Goal: Task Accomplishment & Management: Manage account settings

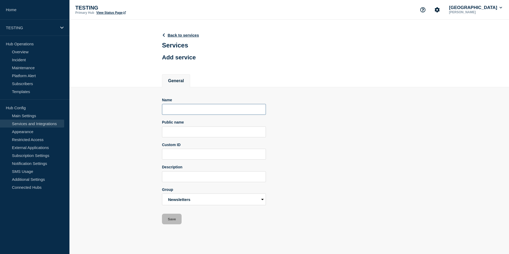
click at [191, 113] on input "Name" at bounding box center [214, 109] width 104 height 11
type input "Vassar Events"
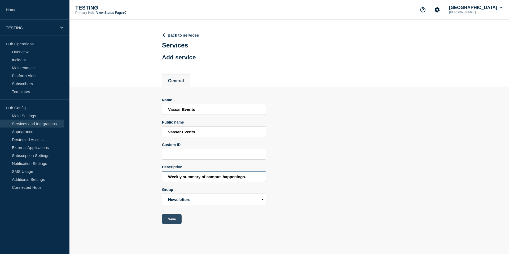
type input "Weekly summary of campus happenings."
click at [172, 224] on button "Save" at bounding box center [172, 219] width 20 height 11
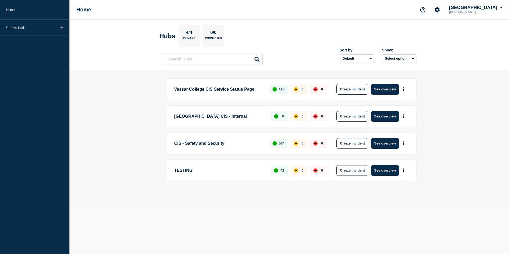
click at [217, 174] on p "TESTING" at bounding box center [219, 170] width 90 height 11
click at [404, 169] on button "More actions" at bounding box center [403, 170] width 7 height 10
click at [459, 148] on main "Vassar College CIS Service Status Page 125 0 0 Create incident See overview Vas…" at bounding box center [289, 139] width 440 height 138
click at [440, 11] on icon "Account settings" at bounding box center [437, 9] width 5 height 5
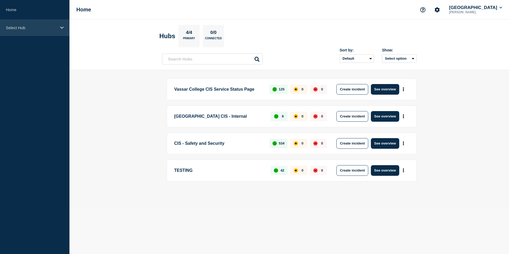
click at [56, 29] on p "Select Hub" at bounding box center [31, 27] width 51 height 5
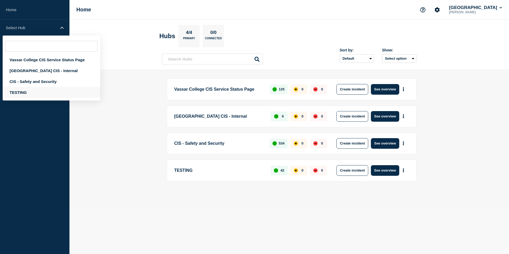
click at [25, 96] on div "TESTING" at bounding box center [52, 92] width 98 height 11
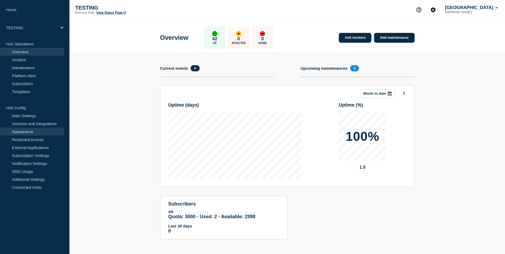
click at [25, 131] on link "Appearance" at bounding box center [32, 132] width 64 height 8
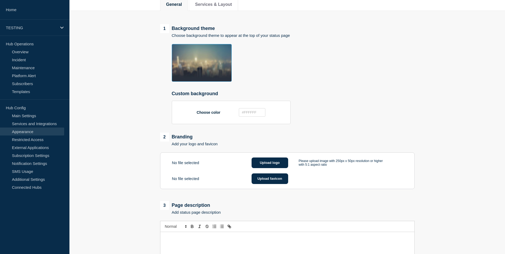
scroll to position [67, 0]
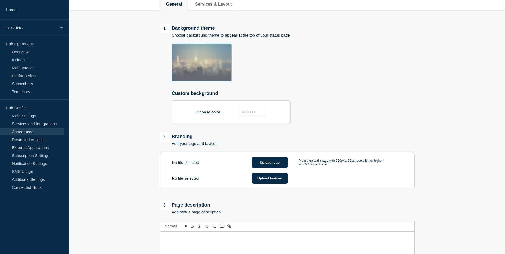
click at [202, 64] on img at bounding box center [202, 63] width 60 height 38
click at [192, 60] on img at bounding box center [202, 63] width 60 height 38
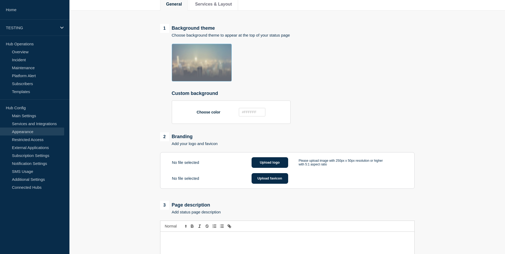
click at [231, 78] on img at bounding box center [202, 63] width 60 height 38
click at [219, 70] on img at bounding box center [202, 63] width 60 height 38
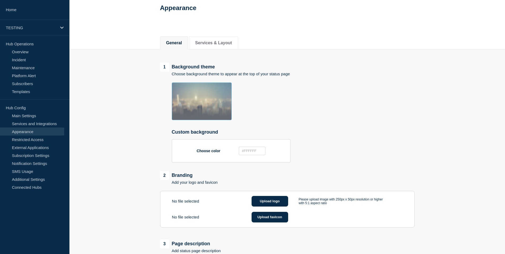
scroll to position [29, 0]
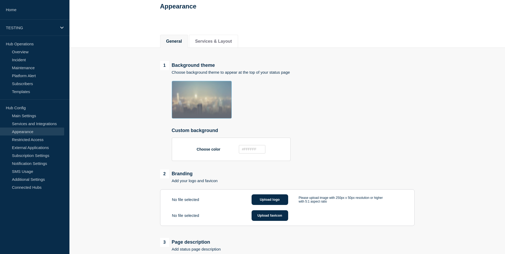
click at [200, 95] on img at bounding box center [202, 100] width 60 height 38
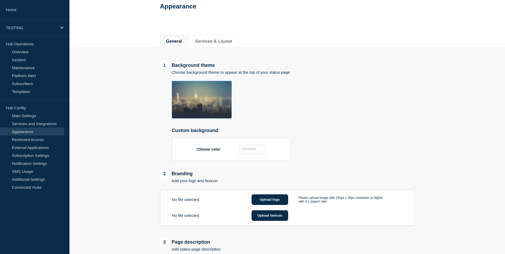
click at [212, 44] on button "Services & Layout" at bounding box center [213, 41] width 37 height 5
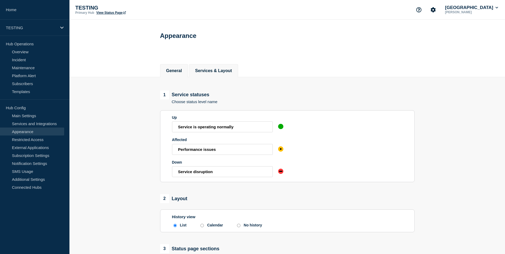
click at [172, 71] on button "General" at bounding box center [174, 70] width 16 height 5
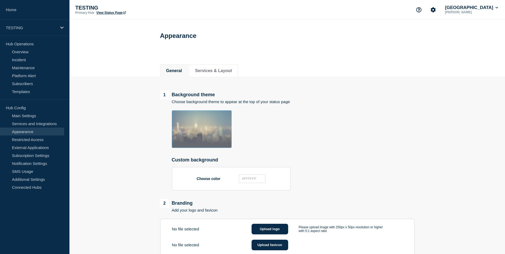
click at [190, 129] on img at bounding box center [202, 129] width 60 height 38
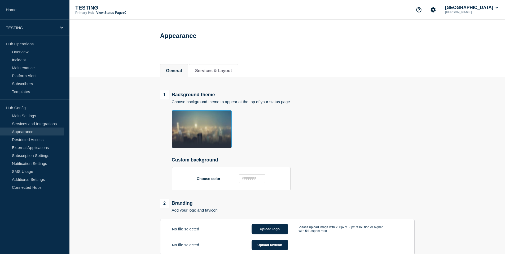
click at [205, 179] on div "Choose color" at bounding box center [231, 178] width 119 height 23
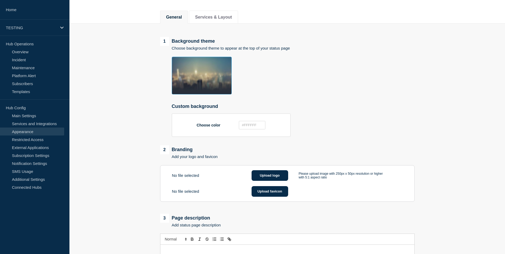
scroll to position [54, 0]
click at [250, 129] on input "text" at bounding box center [252, 124] width 27 height 8
type input "_______"
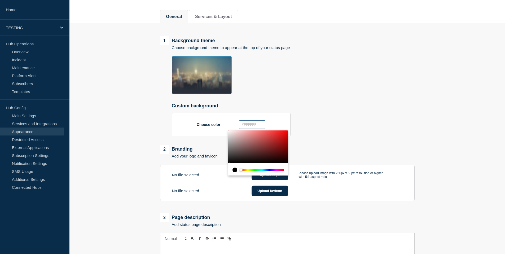
paste input "_______"
paste input "#"
paste input "951829"
type input "#951829"
click at [339, 100] on div "1 Background theme Choose background theme to appear at the top of your status …" at bounding box center [287, 86] width 255 height 100
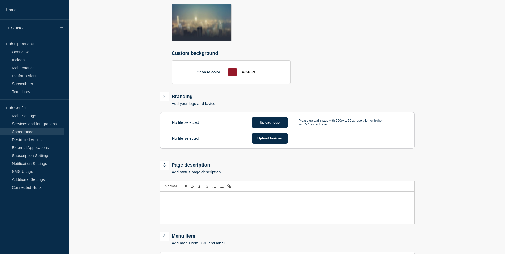
scroll to position [129, 0]
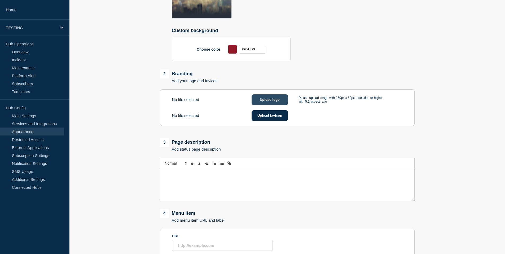
click at [281, 102] on button "Upload logo" at bounding box center [270, 99] width 37 height 11
click at [261, 104] on button "Upload logo" at bounding box center [270, 99] width 37 height 11
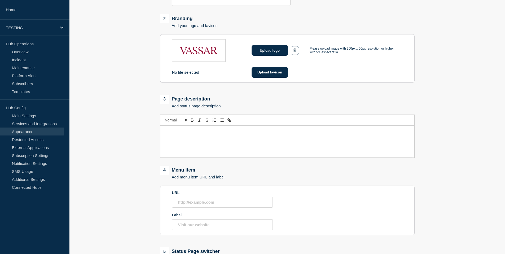
scroll to position [192, 0]
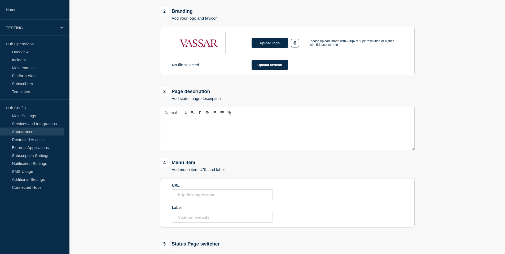
click at [244, 135] on div "Message" at bounding box center [287, 134] width 254 height 32
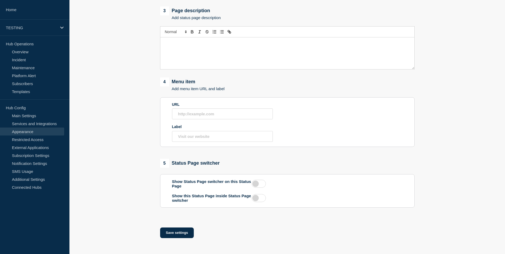
scroll to position [0, 0]
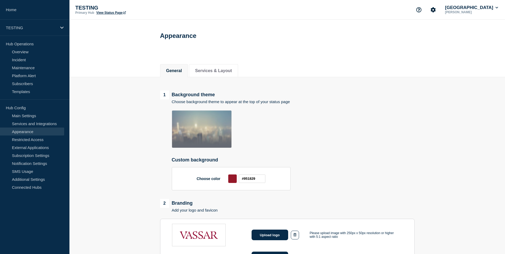
click at [192, 143] on img at bounding box center [202, 129] width 60 height 38
click at [192, 131] on img at bounding box center [202, 129] width 60 height 38
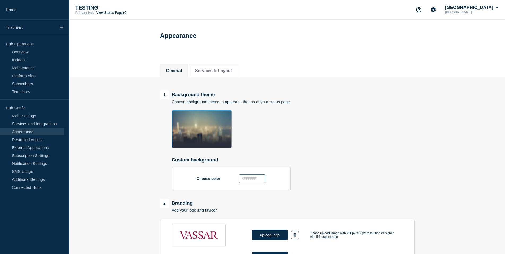
click at [256, 181] on input "text" at bounding box center [252, 178] width 27 height 8
type input "_______"
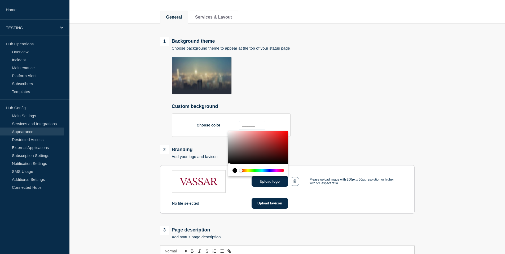
scroll to position [54, 0]
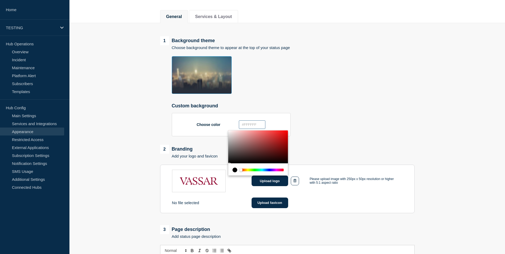
paste input "#FFF8EF"
type input "#FFF8EF"
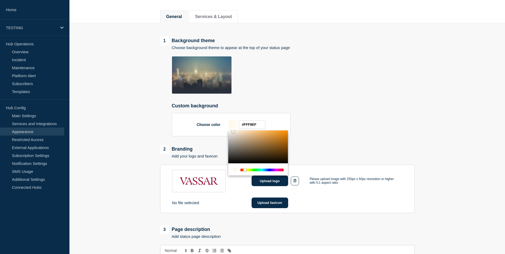
click at [366, 69] on ul at bounding box center [293, 75] width 243 height 38
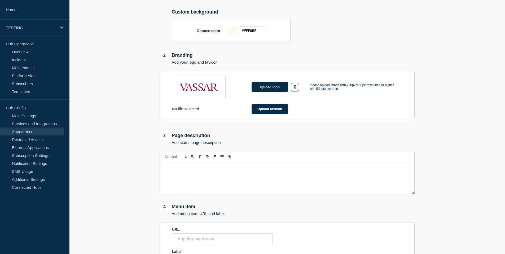
scroll to position [157, 0]
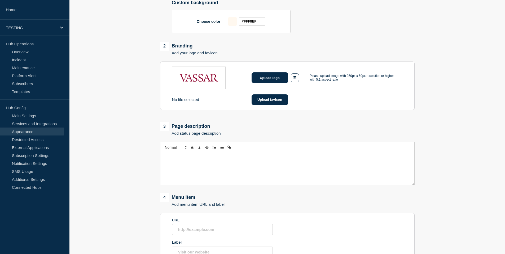
click at [215, 161] on p "Message" at bounding box center [287, 158] width 246 height 5
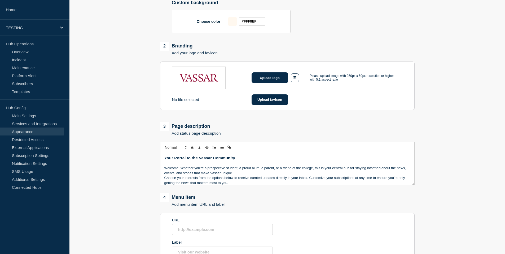
scroll to position [0, 0]
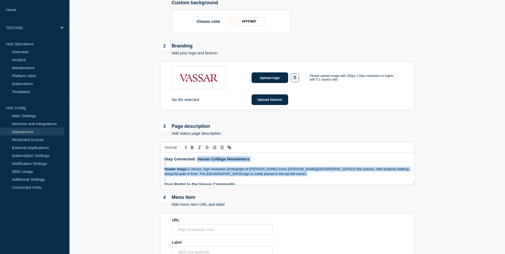
drag, startPoint x: 200, startPoint y: 164, endPoint x: 290, endPoint y: 181, distance: 91.6
click at [290, 181] on div "Stay Connected: Vassar College Newsletters Header Image: A vibrant, high-resolu…" at bounding box center [287, 169] width 254 height 32
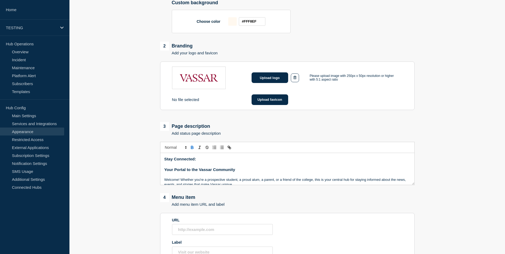
click at [163, 174] on div "Stay Connected: Your Portal to the Vassar Community Welcome! Whether you're a p…" at bounding box center [287, 169] width 254 height 32
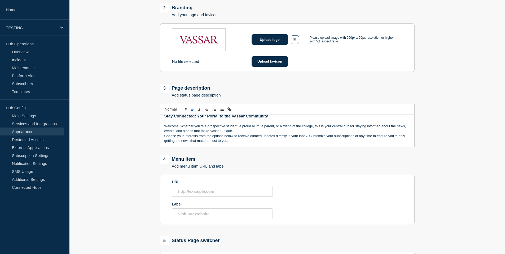
scroll to position [197, 0]
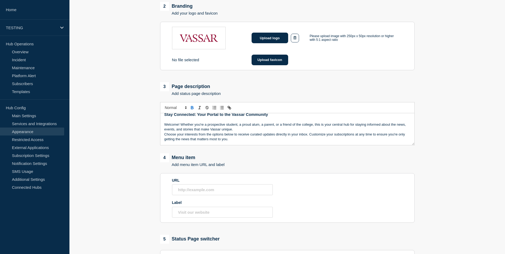
click at [214, 141] on p "Choose your interests from the options below to receive curated updates directl…" at bounding box center [287, 137] width 246 height 10
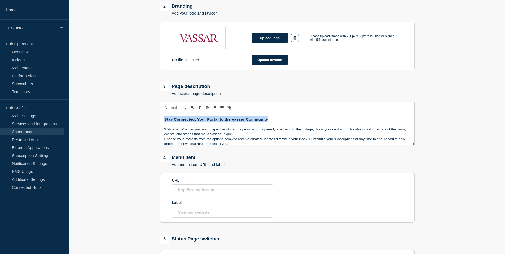
drag, startPoint x: 270, startPoint y: 121, endPoint x: 156, endPoint y: 117, distance: 114.1
click at [156, 117] on main "1 Background theme Choose background theme to appear at the top of your status …" at bounding box center [287, 101] width 436 height 442
click at [167, 111] on span "Font size" at bounding box center [176, 107] width 26 height 6
click at [168, 134] on span "submenu" at bounding box center [175, 130] width 21 height 8
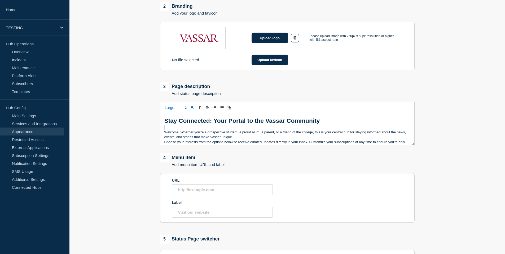
click at [203, 135] on div "Stay Connected: Your Portal to the Vassar Community Welcome! Whether you're a p…" at bounding box center [287, 129] width 254 height 32
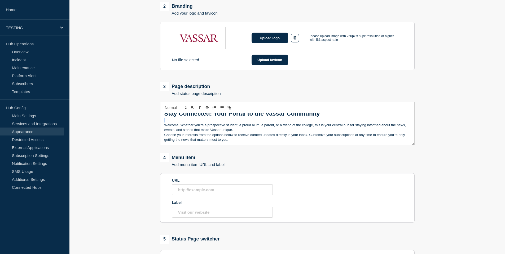
scroll to position [8, 0]
click at [239, 132] on p "Welcome! Whether you're a prospective student, a proud alum, a parent, or a fri…" at bounding box center [287, 127] width 246 height 10
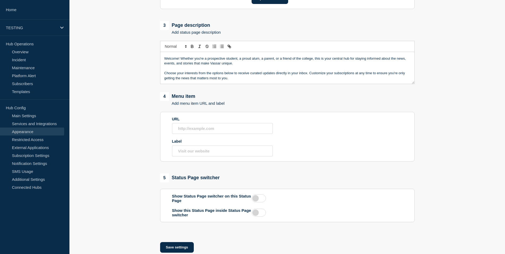
scroll to position [285, 0]
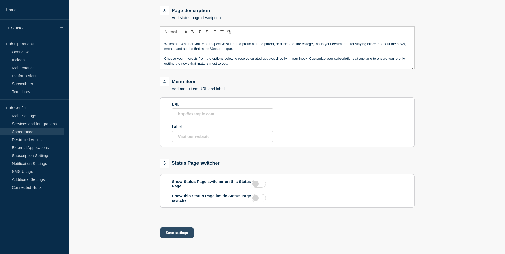
click at [178, 229] on button "Save settings" at bounding box center [177, 232] width 34 height 11
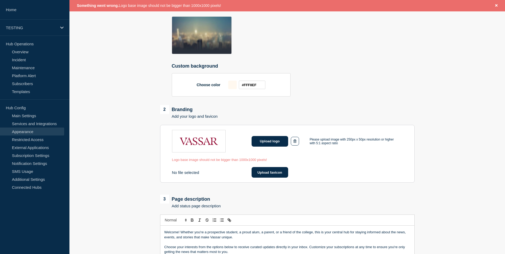
scroll to position [12, 0]
click at [275, 145] on button "Upload logo" at bounding box center [270, 141] width 37 height 11
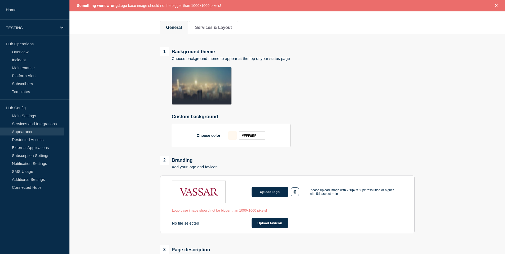
scroll to position [58, 0]
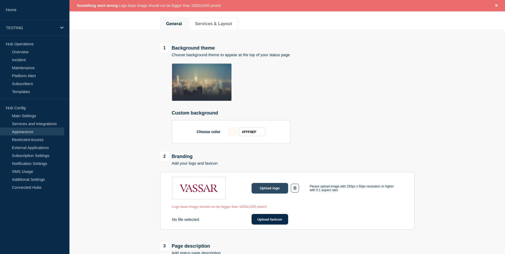
click at [266, 192] on button "Upload logo" at bounding box center [270, 188] width 37 height 11
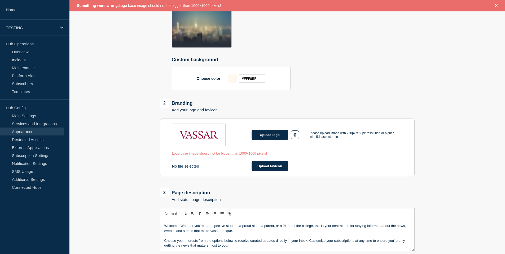
scroll to position [112, 0]
click at [293, 136] on icon "button" at bounding box center [294, 134] width 3 height 3
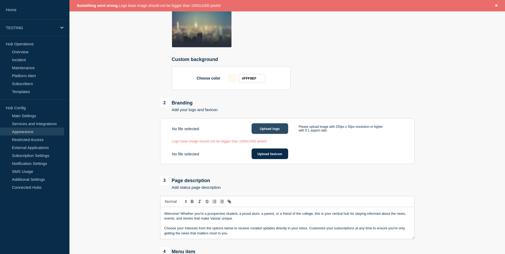
click at [275, 134] on button "Upload logo" at bounding box center [270, 128] width 37 height 11
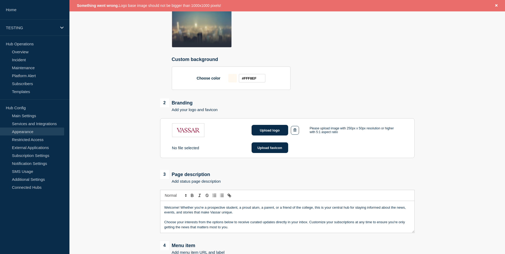
scroll to position [288, 0]
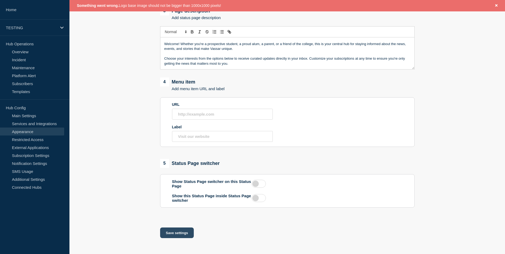
click at [174, 234] on button "Save settings" at bounding box center [177, 232] width 34 height 11
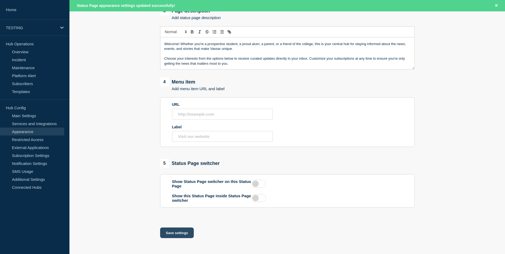
scroll to position [234, 0]
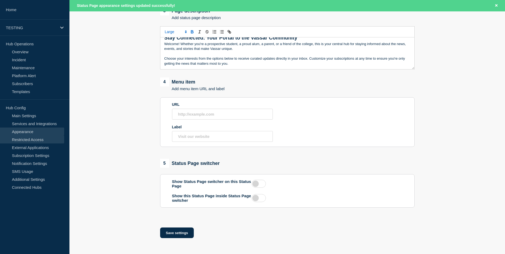
click at [38, 138] on link "Restricted Access" at bounding box center [32, 139] width 64 height 8
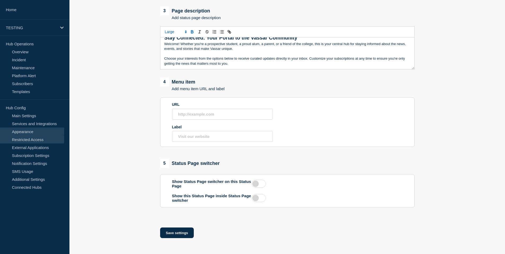
scroll to position [223, 0]
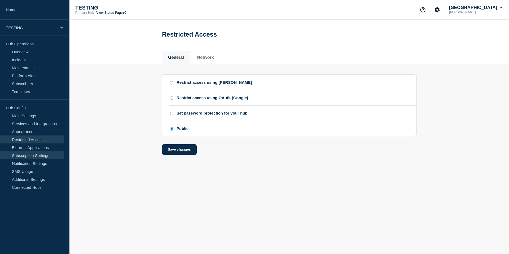
click at [39, 155] on link "Subscription Settings" at bounding box center [32, 155] width 64 height 8
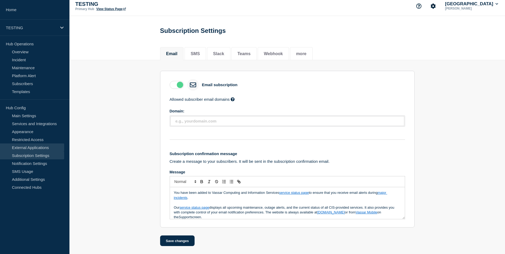
click at [41, 147] on link "External Applications" at bounding box center [32, 147] width 64 height 8
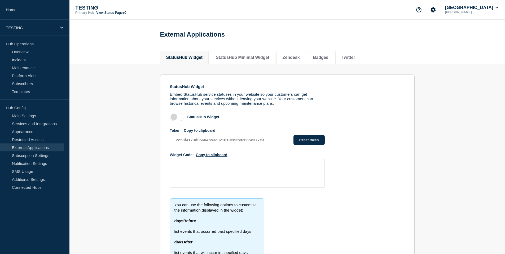
scroll to position [62, 0]
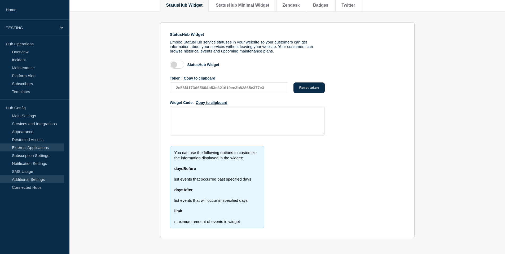
click at [36, 177] on link "Additional Settings" at bounding box center [32, 179] width 64 height 8
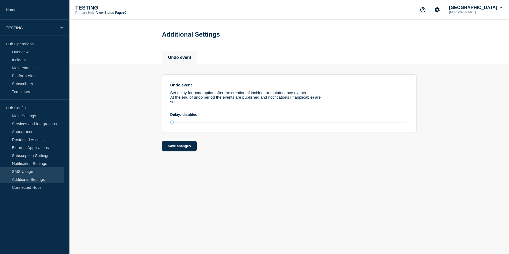
click at [19, 172] on link "SMS Usage" at bounding box center [32, 171] width 64 height 8
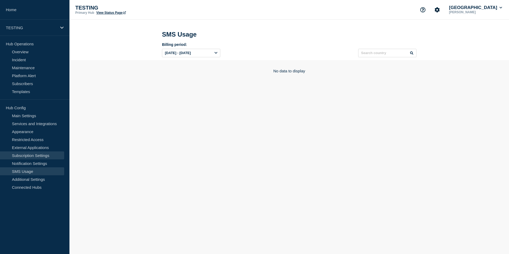
click at [32, 153] on link "Subscription Settings" at bounding box center [32, 155] width 64 height 8
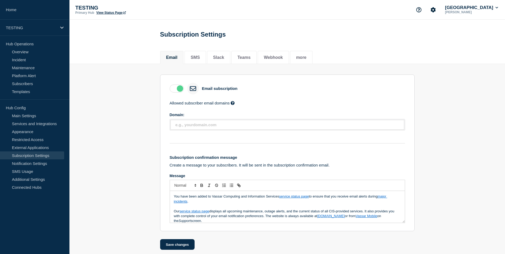
scroll to position [10, 0]
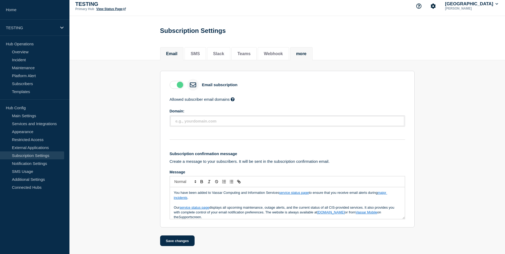
click at [302, 51] on button "more" at bounding box center [301, 53] width 10 height 5
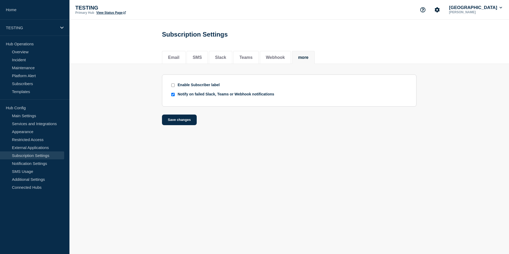
click at [178, 87] on div "Enable Subscriber label" at bounding box center [199, 85] width 42 height 4
click at [172, 85] on input "Enable Subscriber label" at bounding box center [172, 85] width 3 height 3
checkbox input "true"
click at [173, 96] on input "Notify on failed Slack, Teams or Webhook notifications" at bounding box center [172, 94] width 3 height 3
checkbox input "false"
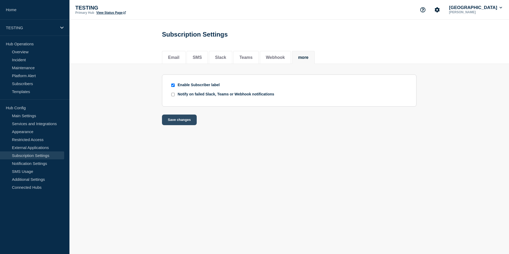
click at [174, 122] on button "Save changes" at bounding box center [179, 120] width 35 height 11
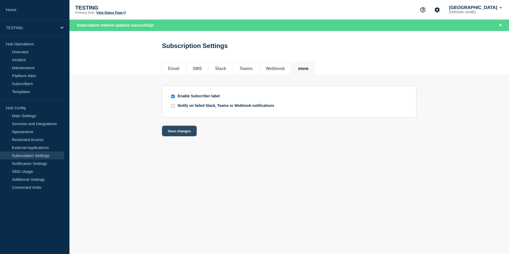
click at [188, 136] on button "Save changes" at bounding box center [179, 131] width 35 height 11
click at [29, 82] on link "Subscribers" at bounding box center [32, 84] width 64 height 8
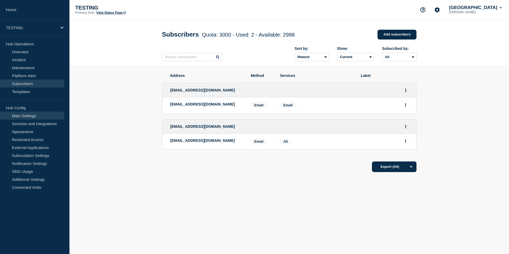
click at [24, 115] on link "Main Settings" at bounding box center [32, 116] width 64 height 8
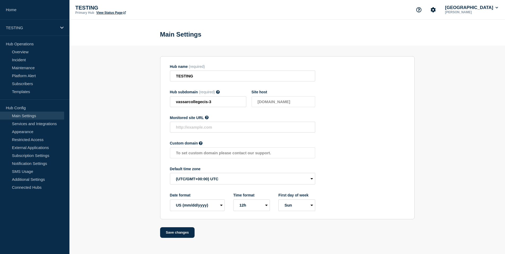
scroll to position [1, 0]
click at [40, 123] on link "Services and Integrations" at bounding box center [32, 124] width 64 height 8
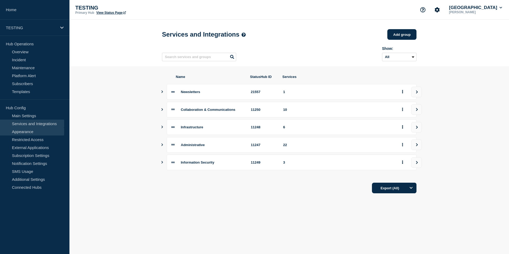
click at [32, 131] on link "Appearance" at bounding box center [32, 132] width 64 height 8
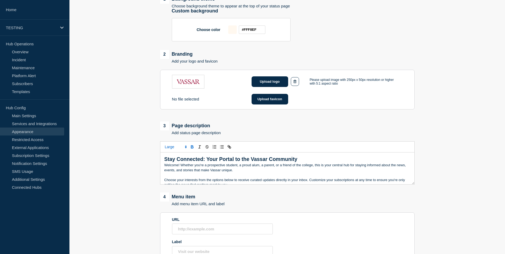
scroll to position [223, 0]
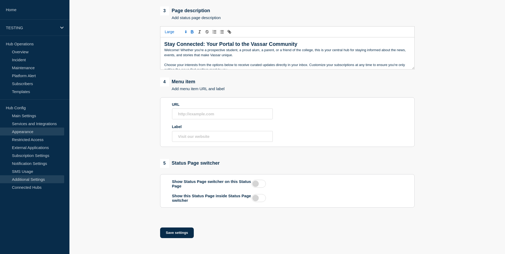
click at [31, 179] on link "Additional Settings" at bounding box center [32, 179] width 64 height 8
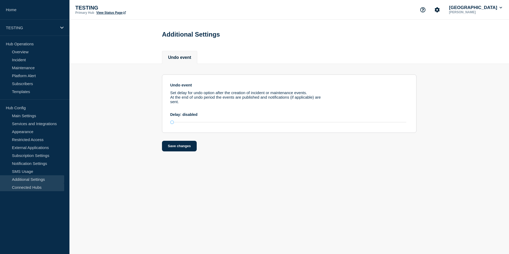
click at [24, 187] on link "Connected Hubs" at bounding box center [32, 187] width 64 height 8
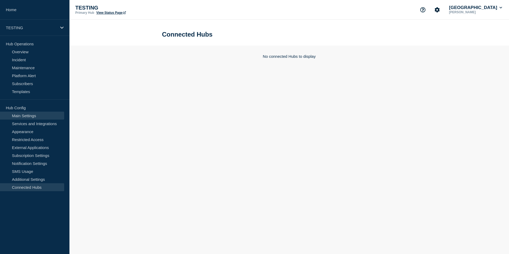
click at [26, 116] on link "Main Settings" at bounding box center [32, 116] width 64 height 8
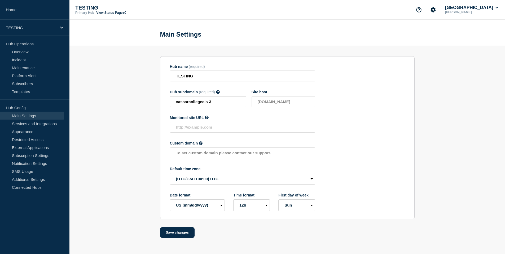
scroll to position [1, 0]
click at [21, 155] on link "Subscription Settings" at bounding box center [32, 155] width 64 height 8
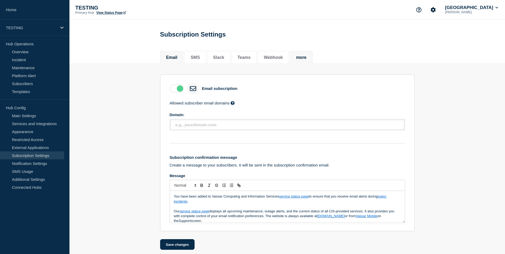
click at [300, 58] on button "more" at bounding box center [301, 57] width 10 height 5
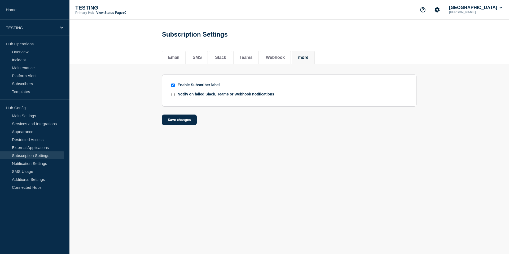
click at [173, 85] on input "Enable Subscriber label" at bounding box center [172, 85] width 3 height 3
checkbox input "false"
click at [282, 60] on button "Webhook" at bounding box center [275, 57] width 19 height 5
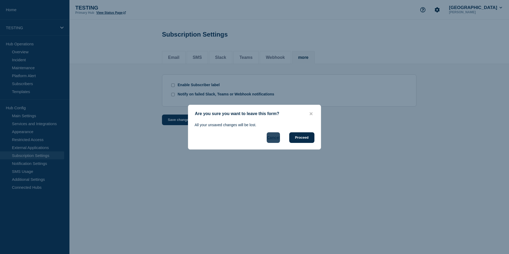
click at [273, 138] on button "Cancel" at bounding box center [273, 137] width 13 height 11
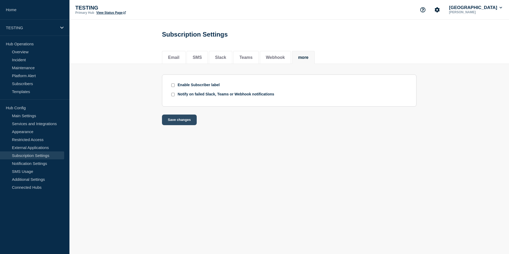
click at [179, 124] on button "Save changes" at bounding box center [179, 120] width 35 height 11
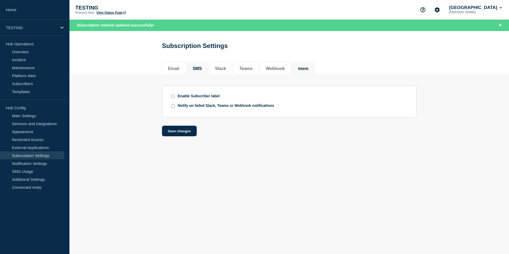
click at [198, 71] on button "SMS" at bounding box center [197, 68] width 9 height 5
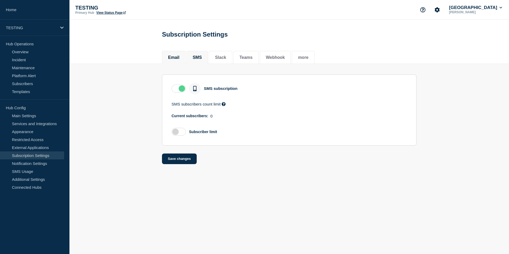
click at [176, 57] on button "Email" at bounding box center [173, 57] width 11 height 5
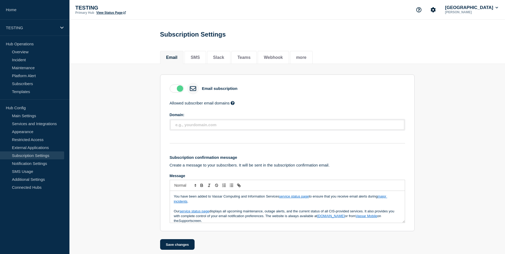
scroll to position [10, 0]
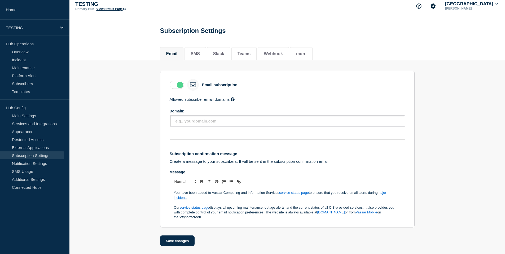
click at [249, 192] on p "You have been added to Vassar Computing and Information Services service status…" at bounding box center [287, 195] width 227 height 10
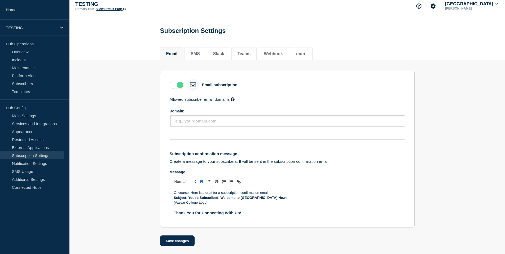
scroll to position [69, 0]
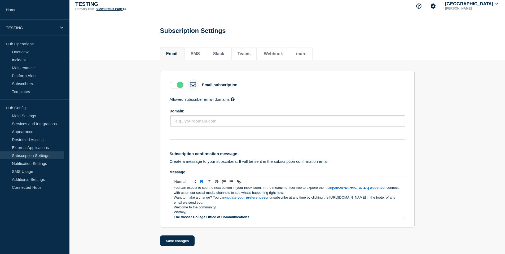
click at [295, 192] on p "You can expect to see the next edition in your inbox soon. In the meantime, fee…" at bounding box center [287, 190] width 227 height 10
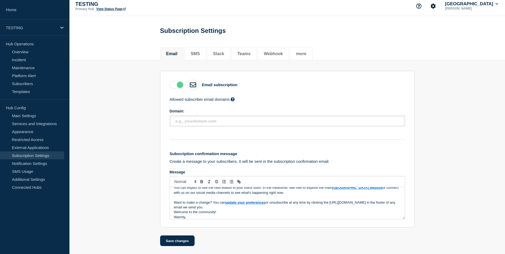
click at [345, 187] on link "Vassar College website" at bounding box center [357, 188] width 50 height 4
click at [370, 197] on link at bounding box center [363, 197] width 12 height 4
type input "http://vassar.edu"
click at [378, 196] on link at bounding box center [377, 197] width 12 height 4
click at [299, 195] on p "Message" at bounding box center [287, 197] width 227 height 5
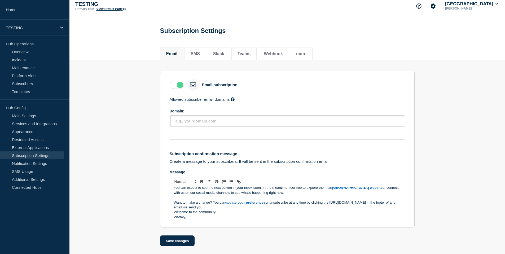
click at [233, 206] on p "Want to make a change? You can update your preferences or unsubscribe at any ti…" at bounding box center [287, 205] width 227 height 10
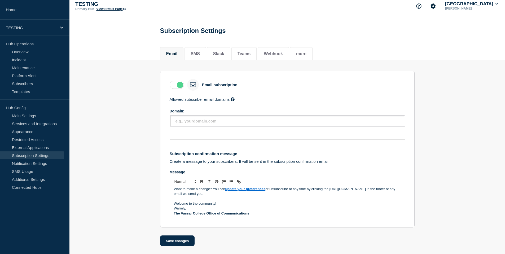
click at [228, 201] on p "Welcome to the community!" at bounding box center [287, 203] width 227 height 5
click at [179, 242] on button "Save changes" at bounding box center [177, 240] width 35 height 11
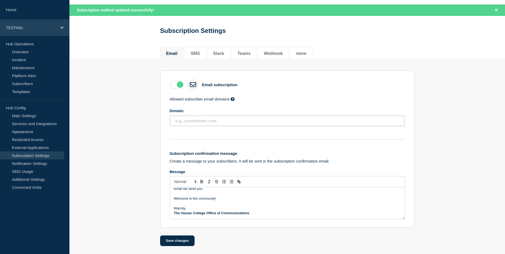
click at [59, 27] on div "TESTING" at bounding box center [34, 28] width 69 height 16
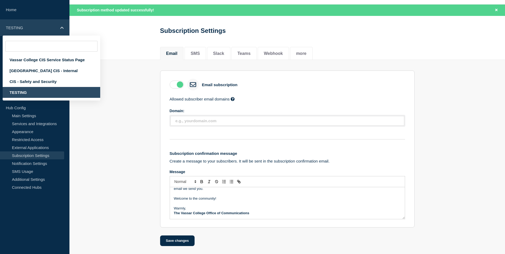
click at [59, 27] on div "TESTING" at bounding box center [34, 28] width 69 height 16
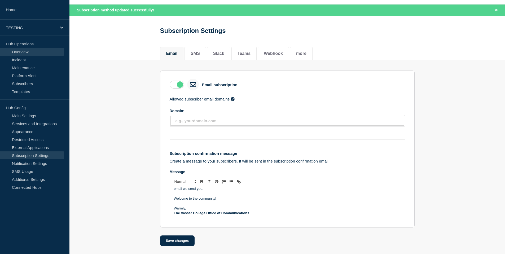
click at [19, 51] on link "Overview" at bounding box center [32, 52] width 64 height 8
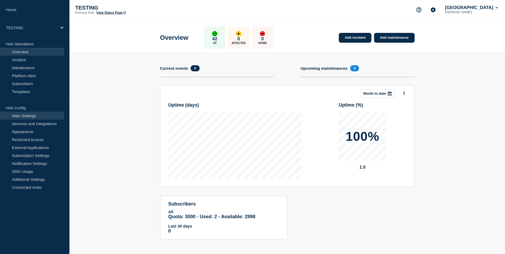
click at [29, 115] on link "Main Settings" at bounding box center [32, 116] width 64 height 8
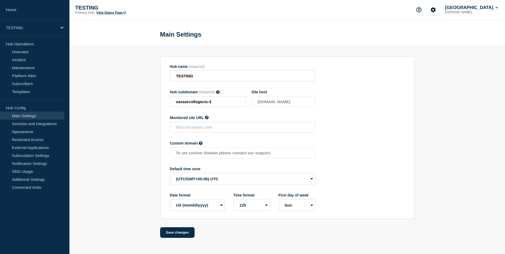
click at [109, 13] on link "View Status Page" at bounding box center [110, 13] width 29 height 4
click at [29, 122] on link "Services and Integrations" at bounding box center [32, 124] width 64 height 8
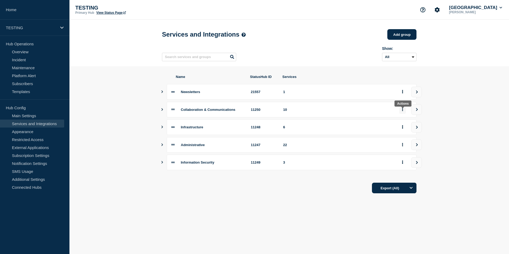
click at [404, 113] on button "group actions" at bounding box center [402, 110] width 7 height 8
click at [405, 132] on button "Delete" at bounding box center [405, 131] width 27 height 8
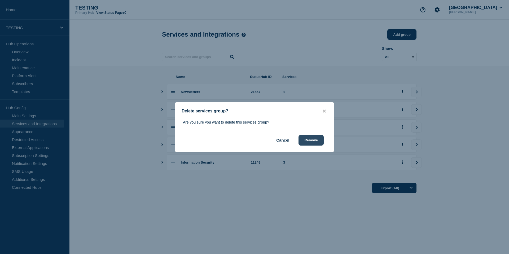
click at [312, 140] on button "Remove" at bounding box center [311, 140] width 25 height 11
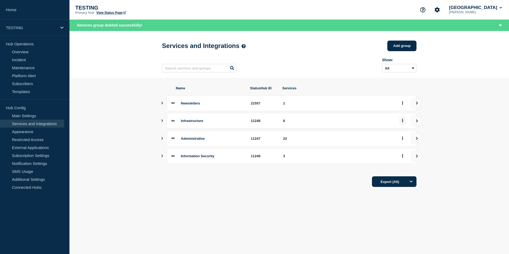
click at [402, 122] on icon "group actions" at bounding box center [402, 120] width 1 height 3
click at [405, 142] on button "Delete" at bounding box center [405, 142] width 27 height 8
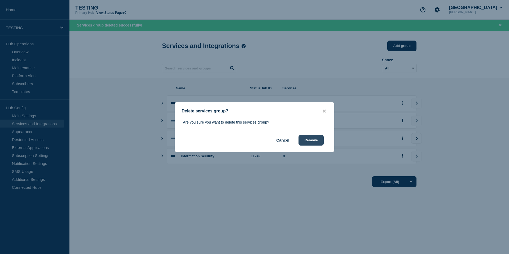
click at [320, 140] on button "Remove" at bounding box center [311, 140] width 25 height 11
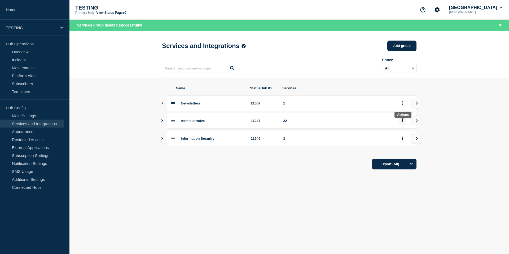
click at [403, 122] on icon "group actions" at bounding box center [402, 120] width 1 height 3
click at [406, 144] on button "Delete" at bounding box center [405, 142] width 27 height 8
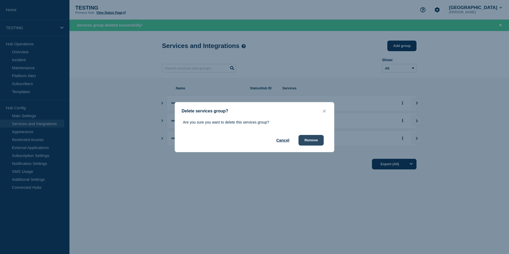
click at [310, 144] on button "Remove" at bounding box center [311, 140] width 25 height 11
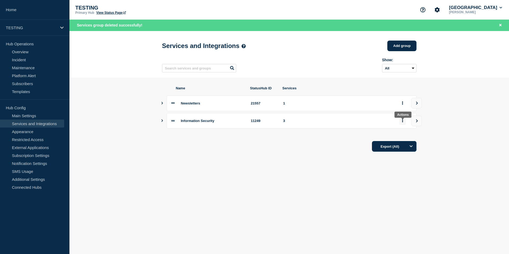
click at [401, 124] on button "group actions" at bounding box center [402, 121] width 7 height 8
click at [403, 142] on button "Delete" at bounding box center [405, 142] width 27 height 8
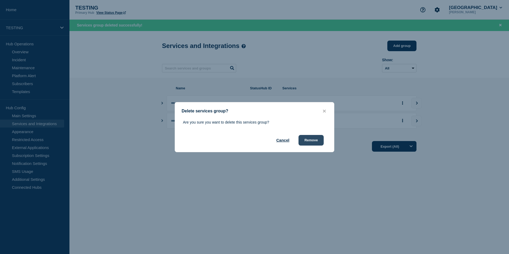
click at [313, 140] on button "Remove" at bounding box center [311, 140] width 25 height 11
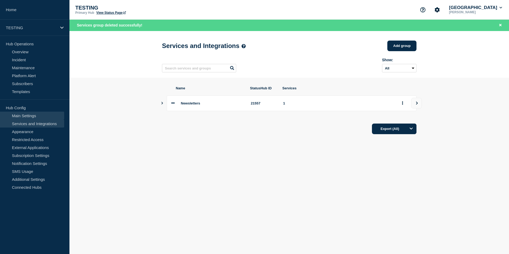
click at [20, 116] on link "Main Settings" at bounding box center [32, 116] width 64 height 8
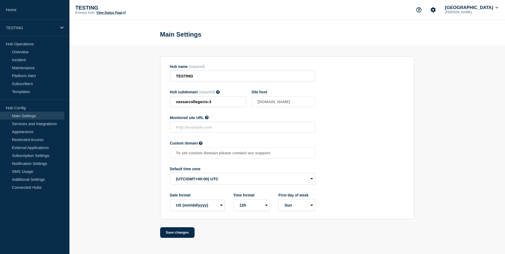
scroll to position [1, 0]
click at [32, 125] on link "Services and Integrations" at bounding box center [32, 124] width 64 height 8
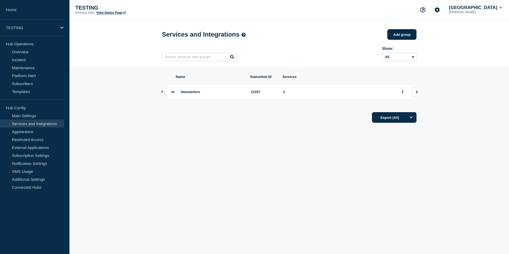
click at [164, 93] on icon "Show services" at bounding box center [161, 91] width 3 height 3
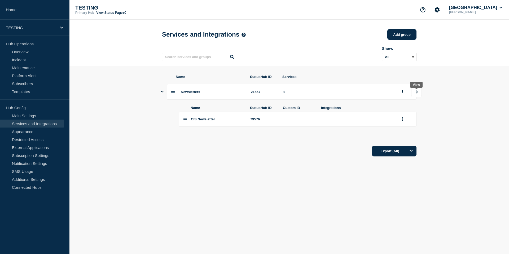
click at [420, 93] on button "view group" at bounding box center [416, 92] width 11 height 11
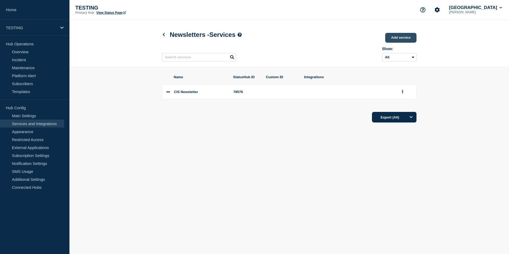
click at [404, 37] on link "Add service" at bounding box center [400, 38] width 31 height 10
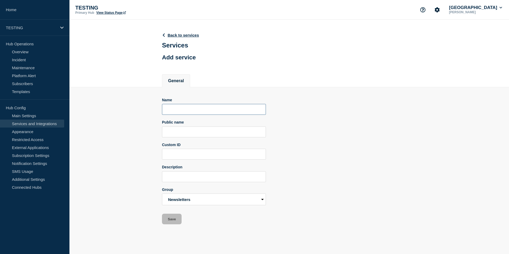
click at [216, 111] on input "Name" at bounding box center [214, 109] width 104 height 11
type input "Vassar Events"
type input "u"
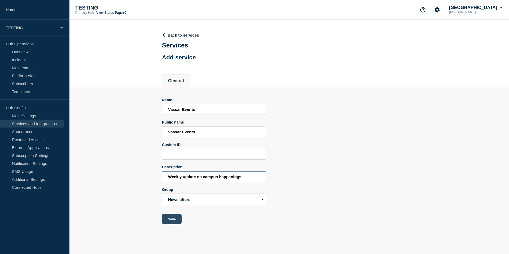
type input "Weekly update on campus happenings."
click at [168, 224] on button "Save" at bounding box center [172, 219] width 20 height 11
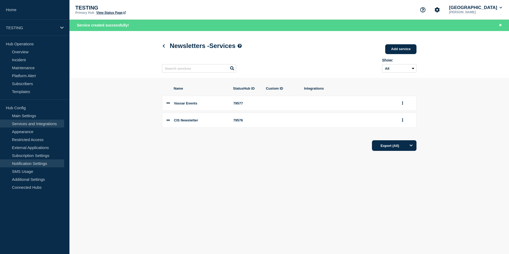
click at [32, 162] on link "Notification Settings" at bounding box center [32, 163] width 64 height 8
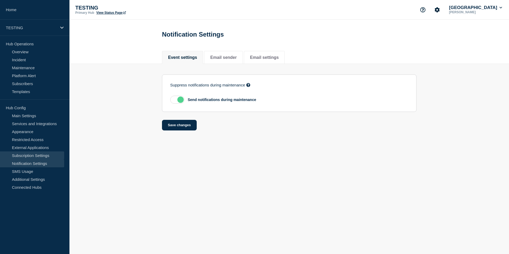
click at [23, 154] on link "Subscription Settings" at bounding box center [32, 155] width 64 height 8
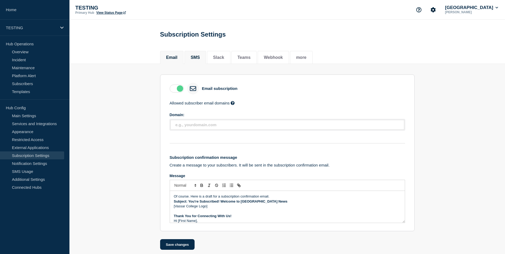
click at [198, 59] on button "SMS" at bounding box center [195, 57] width 9 height 5
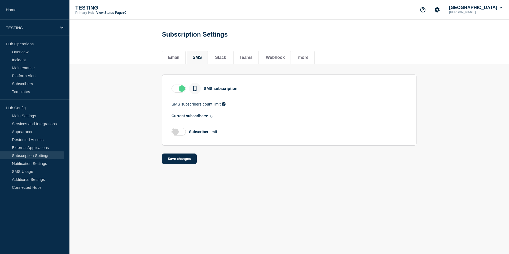
click at [175, 92] on label at bounding box center [179, 89] width 14 height 8
click at [0, 0] on input "checkbox" at bounding box center [0, 0] width 0 height 0
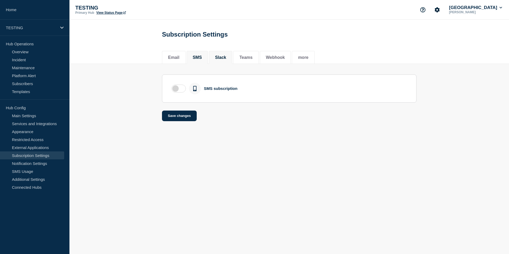
click at [226, 55] on li "Slack" at bounding box center [220, 57] width 23 height 13
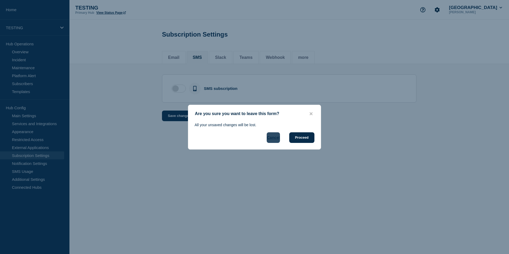
click at [269, 139] on button "Cancel" at bounding box center [273, 137] width 13 height 11
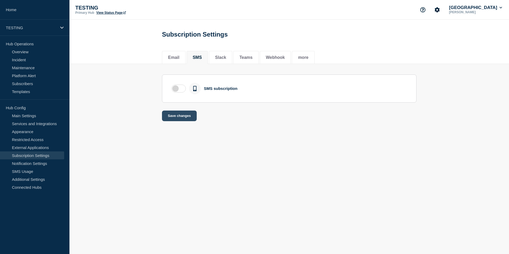
click at [181, 117] on button "Save changes" at bounding box center [179, 116] width 35 height 11
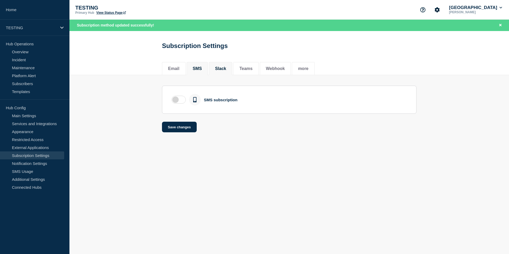
click at [215, 69] on button "Slack" at bounding box center [220, 68] width 11 height 5
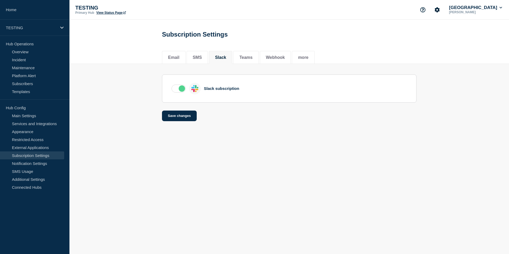
click at [178, 90] on label at bounding box center [179, 89] width 14 height 8
click at [0, 0] on input "checkbox" at bounding box center [0, 0] width 0 height 0
click at [183, 121] on button "Save changes" at bounding box center [179, 116] width 35 height 11
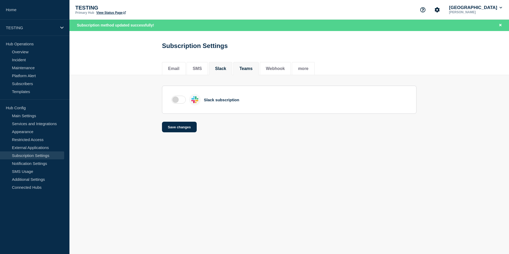
click at [239, 73] on li "Teams" at bounding box center [245, 68] width 25 height 13
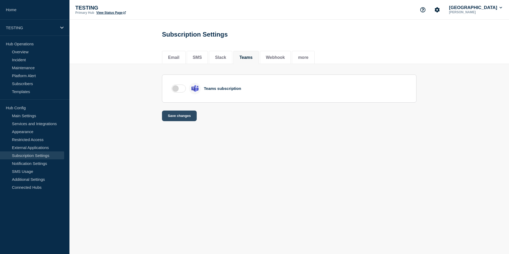
click at [185, 117] on button "Save changes" at bounding box center [179, 116] width 35 height 11
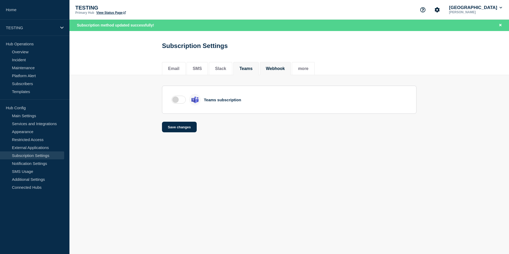
click at [275, 68] on button "Webhook" at bounding box center [275, 68] width 19 height 5
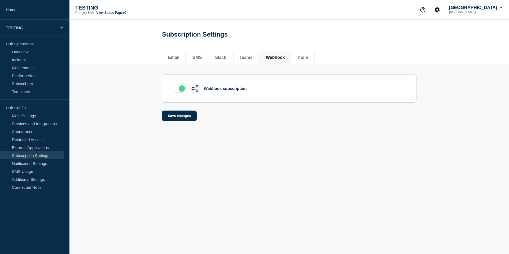
click at [175, 91] on label at bounding box center [179, 89] width 14 height 8
click at [0, 0] on input "checkbox" at bounding box center [0, 0] width 0 height 0
click at [181, 119] on button "Save changes" at bounding box center [179, 116] width 35 height 11
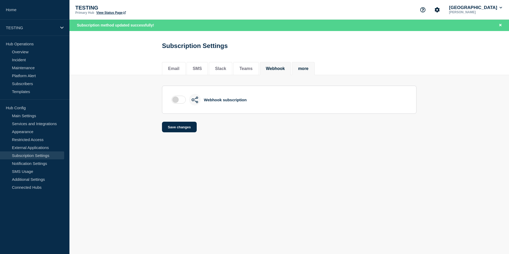
click at [306, 69] on button "more" at bounding box center [303, 68] width 10 height 5
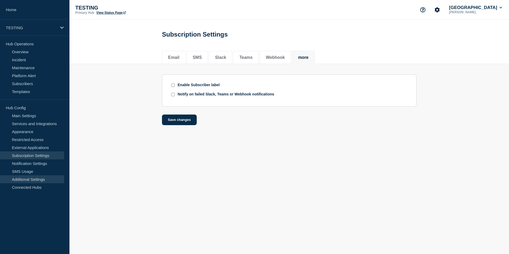
click at [27, 178] on link "Additional Settings" at bounding box center [32, 179] width 64 height 8
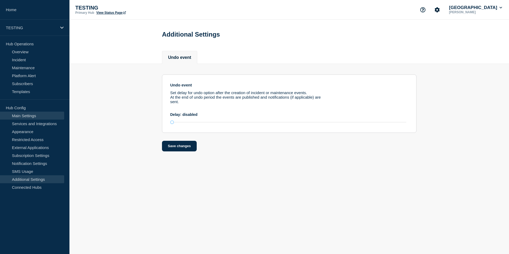
click at [27, 114] on link "Main Settings" at bounding box center [32, 116] width 64 height 8
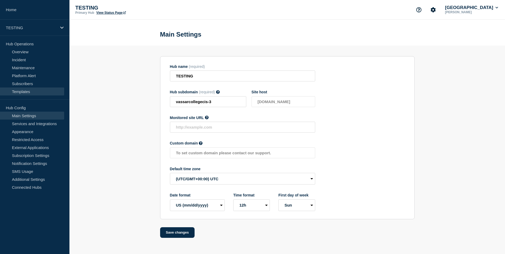
click at [20, 92] on link "Templates" at bounding box center [32, 91] width 64 height 8
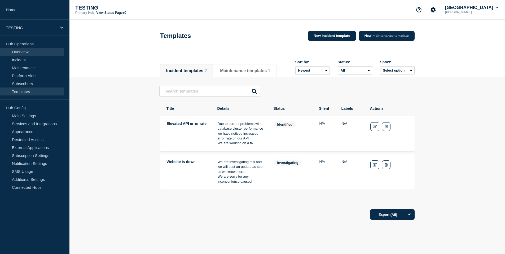
click at [28, 52] on link "Overview" at bounding box center [32, 52] width 64 height 8
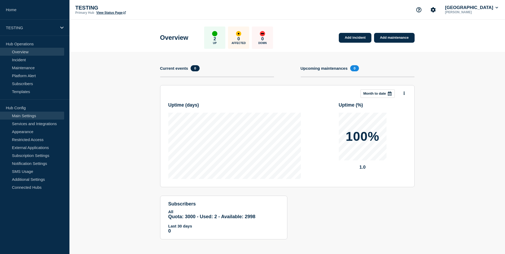
click at [28, 114] on link "Main Settings" at bounding box center [32, 116] width 64 height 8
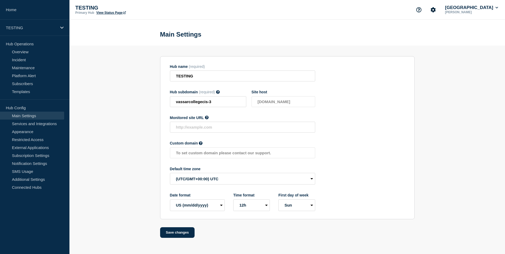
scroll to position [1, 0]
click at [24, 124] on link "Services and Integrations" at bounding box center [32, 124] width 64 height 8
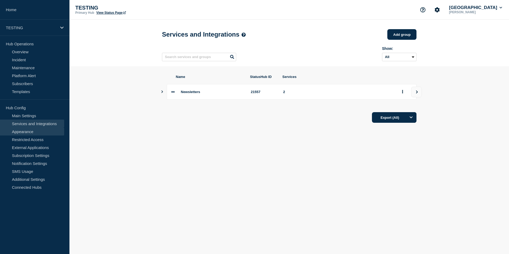
click at [28, 132] on link "Appearance" at bounding box center [32, 132] width 64 height 8
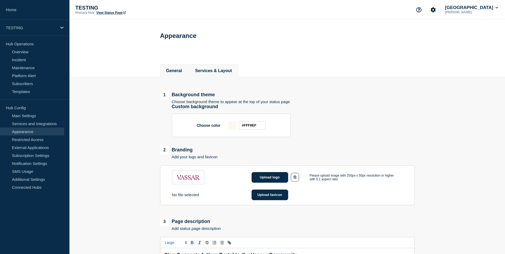
click at [206, 73] on button "Services & Layout" at bounding box center [213, 70] width 37 height 5
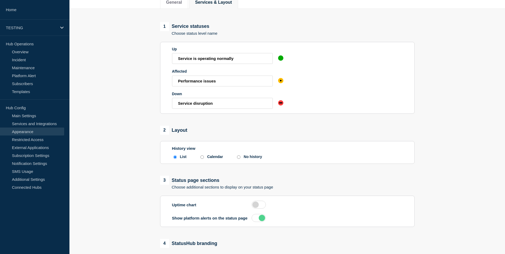
scroll to position [71, 0]
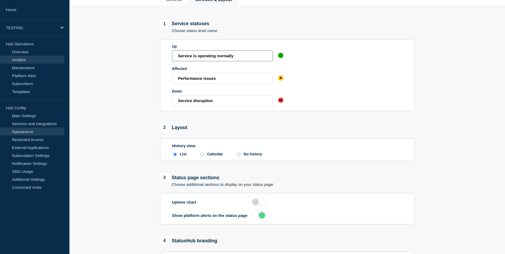
drag, startPoint x: 251, startPoint y: 57, endPoint x: 17, endPoint y: 57, distance: 234.6
click at [17, 57] on div "Home TESTING Hub Operations Overview Incident Maintenance Platform Alert Subscr…" at bounding box center [252, 122] width 505 height 387
type input "Active"
type input "I"
type input "In"
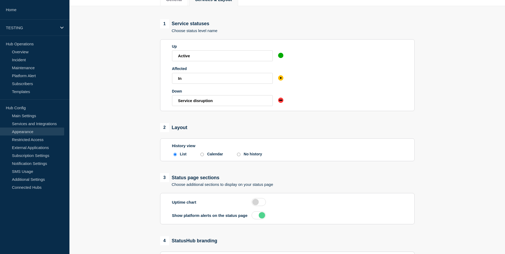
click at [239, 156] on input "No history" at bounding box center [238, 154] width 3 height 3
radio input "true"
radio input "false"
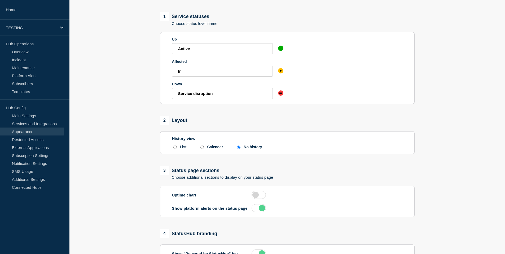
scroll to position [80, 0]
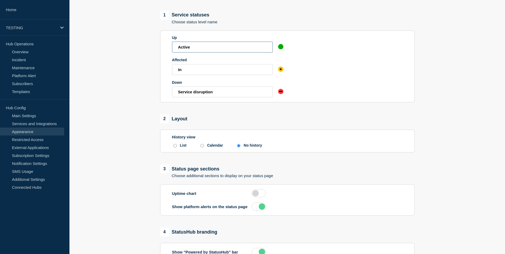
drag, startPoint x: 176, startPoint y: 49, endPoint x: 129, endPoint y: 49, distance: 46.4
click at [129, 49] on main "1 Service statuses Choose status level name Up Active Affected In Down Service …" at bounding box center [287, 148] width 436 height 302
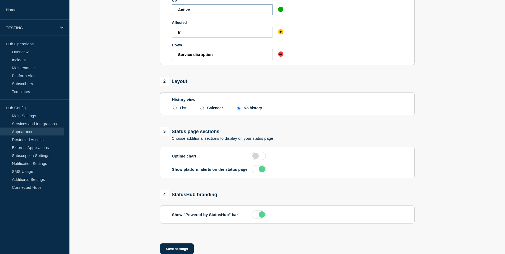
scroll to position [142, 0]
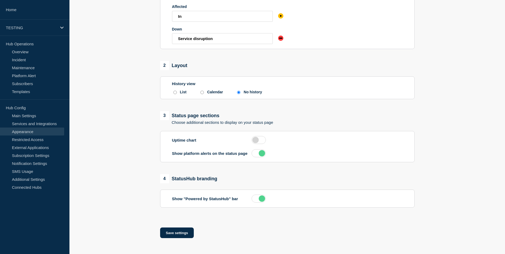
click at [256, 197] on label at bounding box center [259, 199] width 14 height 8
click at [0, 0] on input "checkbox" at bounding box center [0, 0] width 0 height 0
click at [255, 155] on label at bounding box center [259, 153] width 14 height 8
click at [0, 0] on input "checkbox" at bounding box center [0, 0] width 0 height 0
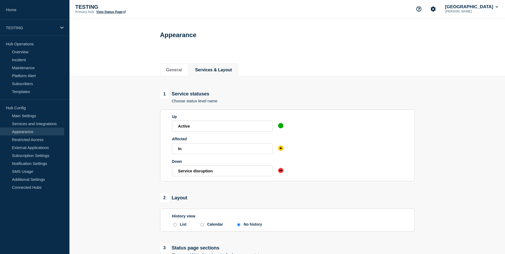
scroll to position [0, 0]
drag, startPoint x: 219, startPoint y: 133, endPoint x: 106, endPoint y: 124, distance: 114.2
click at [106, 124] on main "1 Service statuses Choose status level name Up Active Affected In Down Service …" at bounding box center [287, 228] width 436 height 302
type input "Messages Sent This e"
type input "."
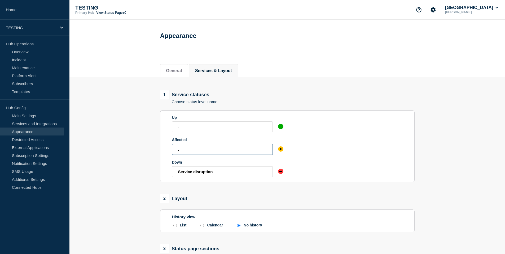
type input "."
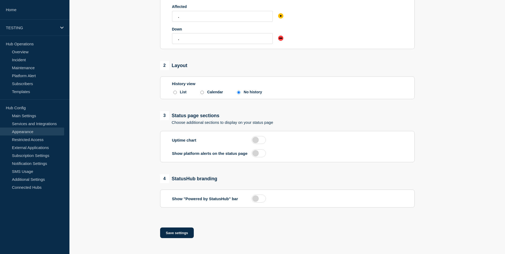
scroll to position [142, 0]
click at [168, 233] on button "Save settings" at bounding box center [177, 232] width 34 height 11
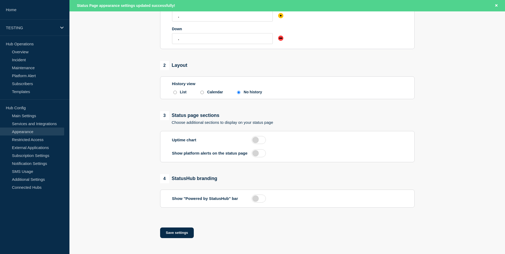
scroll to position [0, 0]
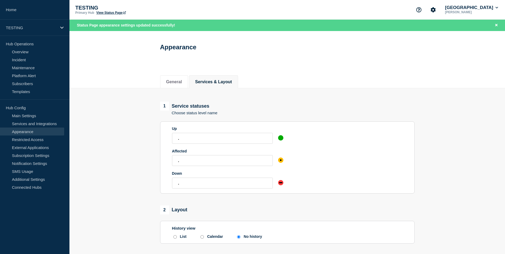
click at [108, 14] on link "View Status Page" at bounding box center [110, 13] width 29 height 4
click at [33, 123] on link "Services and Integrations" at bounding box center [32, 124] width 64 height 8
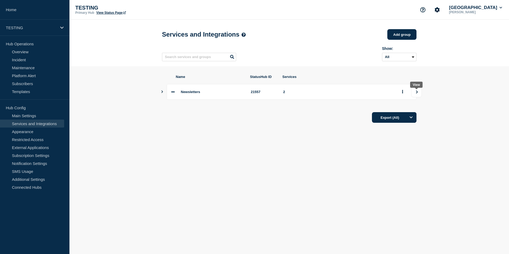
click at [417, 93] on icon "view group" at bounding box center [417, 91] width 2 height 3
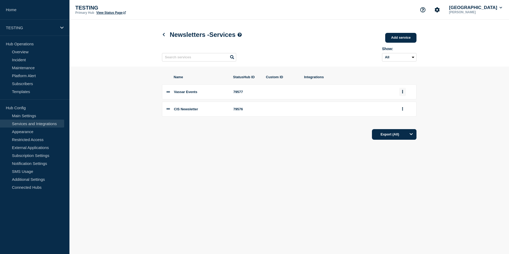
click at [403, 95] on button "group actions" at bounding box center [402, 92] width 7 height 8
click at [32, 24] on div "TESTING" at bounding box center [34, 28] width 69 height 16
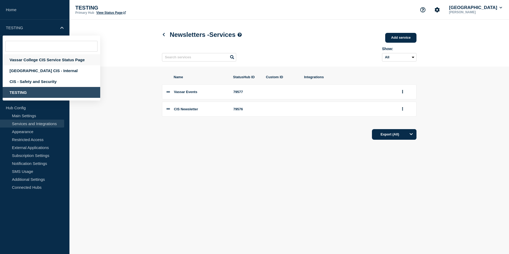
click at [64, 60] on div "Vassar College CIS Service Status Page" at bounding box center [52, 59] width 98 height 11
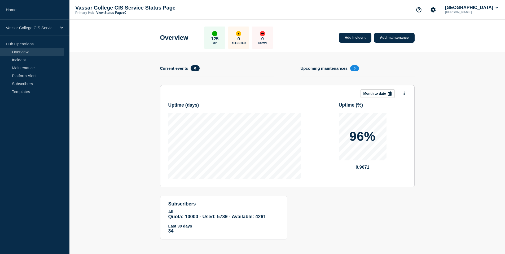
click at [105, 14] on link "View Status Page" at bounding box center [110, 13] width 29 height 4
click at [57, 29] on div "Vassar College CIS Service Status Page" at bounding box center [34, 28] width 69 height 16
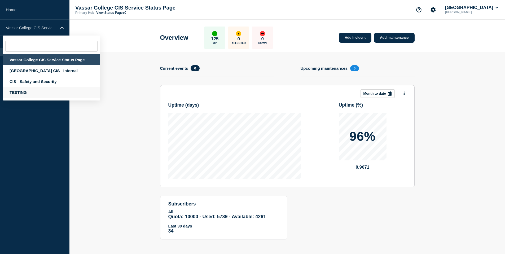
click at [24, 93] on div "TESTING" at bounding box center [52, 92] width 98 height 11
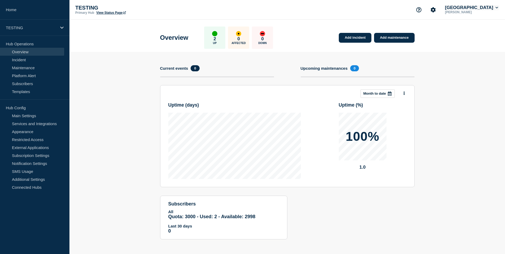
click at [468, 9] on button "[GEOGRAPHIC_DATA]" at bounding box center [471, 7] width 55 height 5
click at [436, 10] on icon "Account settings" at bounding box center [433, 9] width 5 height 5
click at [39, 116] on link "Main Settings" at bounding box center [32, 116] width 64 height 8
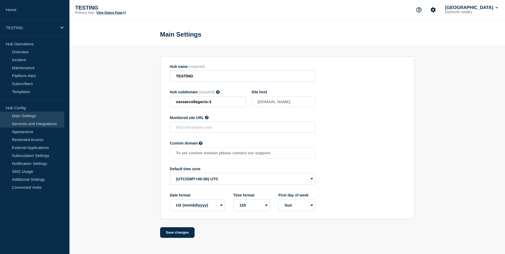
click at [46, 122] on link "Services and Integrations" at bounding box center [32, 124] width 64 height 8
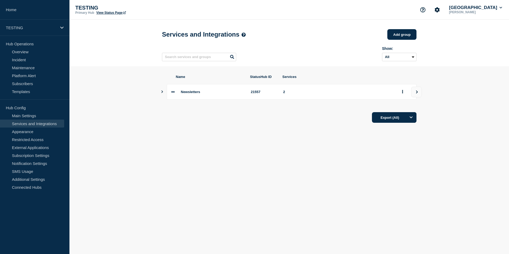
click at [171, 94] on icon at bounding box center [172, 91] width 3 height 3
click at [162, 93] on icon "Show services" at bounding box center [162, 91] width 2 height 3
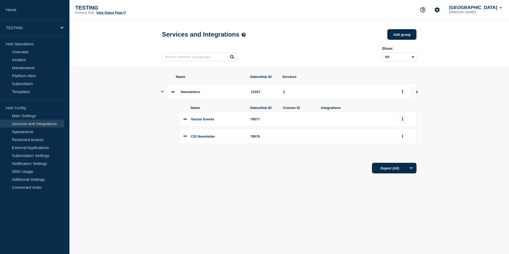
click at [402, 121] on icon "group actions" at bounding box center [402, 118] width 1 height 3
click at [36, 180] on link "Additional Settings" at bounding box center [32, 179] width 64 height 8
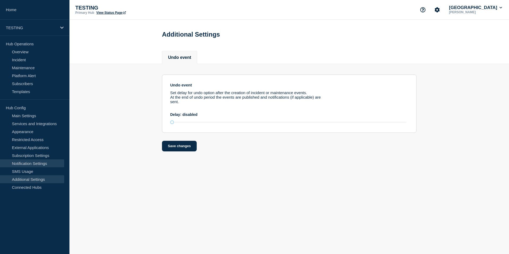
click at [31, 165] on link "Notification Settings" at bounding box center [32, 163] width 64 height 8
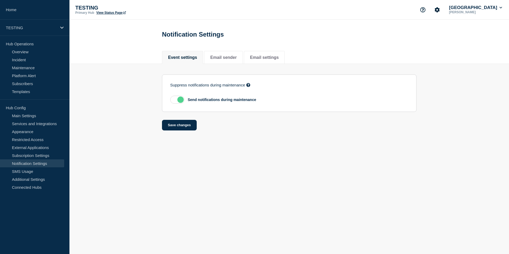
click at [176, 102] on label at bounding box center [177, 100] width 14 height 8
click at [0, 0] on input "checkbox" at bounding box center [0, 0] width 0 height 0
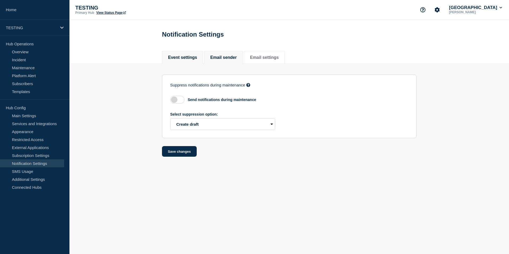
click at [223, 58] on button "Email sender" at bounding box center [223, 57] width 27 height 5
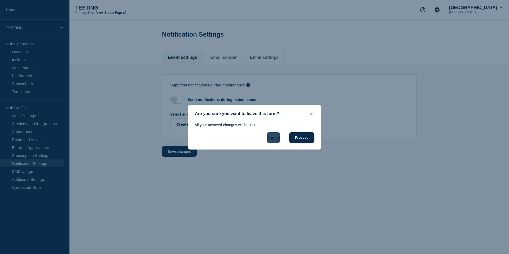
click at [272, 138] on button "Cancel" at bounding box center [273, 137] width 13 height 11
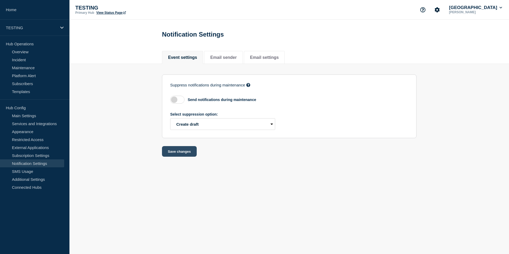
click at [183, 152] on button "Save changes" at bounding box center [179, 151] width 35 height 11
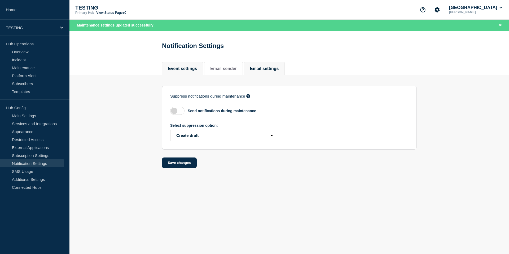
click at [268, 68] on button "Email settings" at bounding box center [264, 68] width 29 height 5
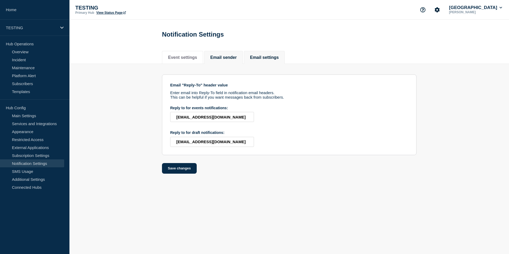
click at [218, 57] on button "Email sender" at bounding box center [223, 57] width 27 height 5
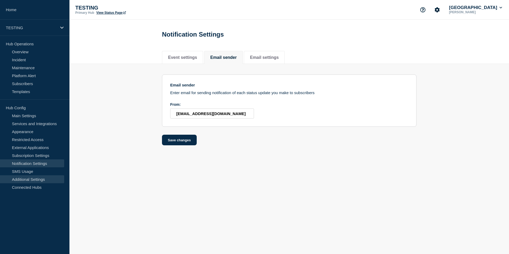
click at [36, 178] on link "Additional Settings" at bounding box center [32, 179] width 64 height 8
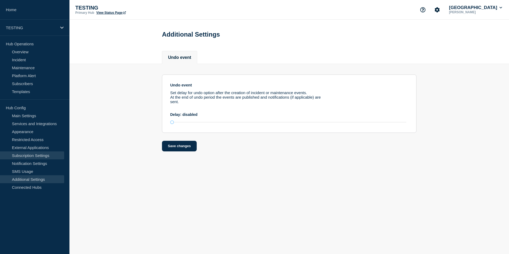
click at [45, 151] on link "Subscription Settings" at bounding box center [32, 155] width 64 height 8
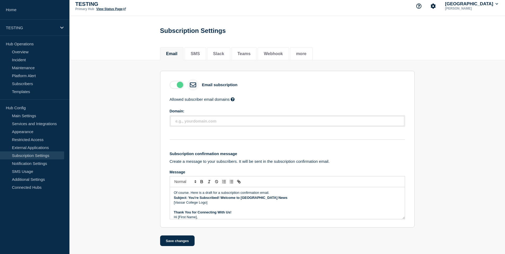
scroll to position [82, 0]
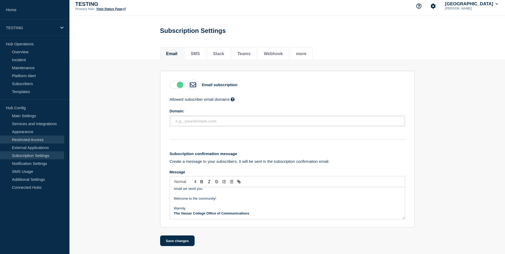
click at [24, 138] on link "Restricted Access" at bounding box center [32, 139] width 64 height 8
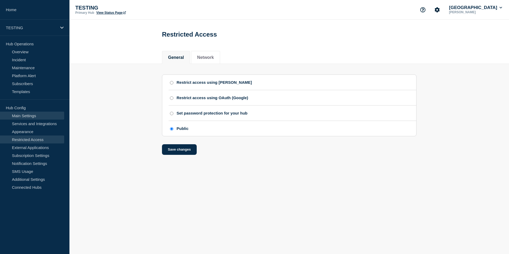
click at [28, 113] on link "Main Settings" at bounding box center [32, 116] width 64 height 8
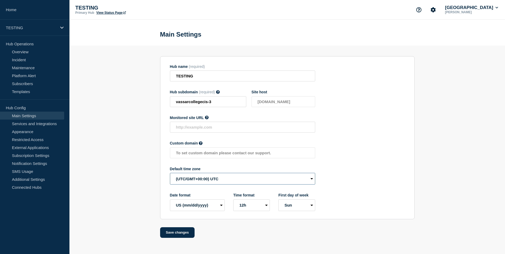
click at [257, 185] on select "(SDT/GMT-11:00) American Samoa (SST/GMT-11:00) International Date Line West (SS…" at bounding box center [242, 179] width 145 height 12
select select "America/New_York"
click at [179, 238] on button "Save changes" at bounding box center [177, 232] width 35 height 11
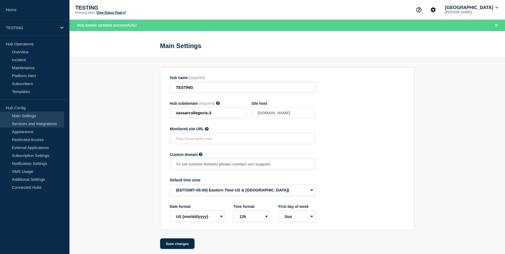
click at [44, 125] on link "Services and Integrations" at bounding box center [32, 124] width 64 height 8
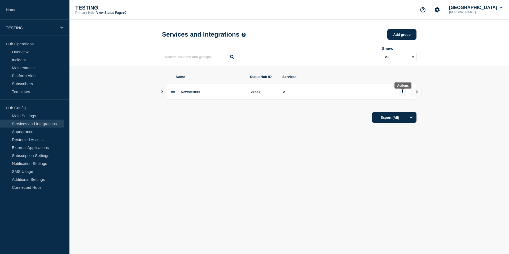
click at [403, 94] on button "group actions" at bounding box center [402, 92] width 7 height 8
click at [402, 105] on button "Edit" at bounding box center [405, 105] width 27 height 8
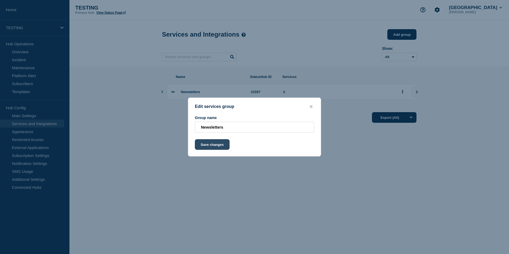
click at [216, 150] on button "Save changes" at bounding box center [212, 144] width 35 height 11
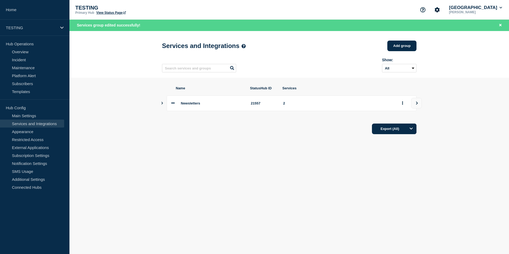
click at [163, 104] on icon "Show services" at bounding box center [161, 103] width 3 height 3
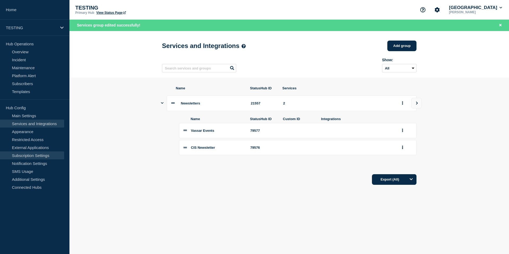
click at [31, 151] on link "Subscription Settings" at bounding box center [32, 155] width 64 height 8
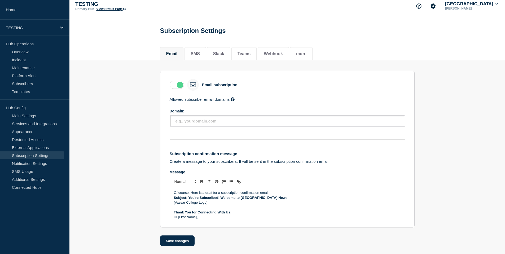
scroll to position [82, 0]
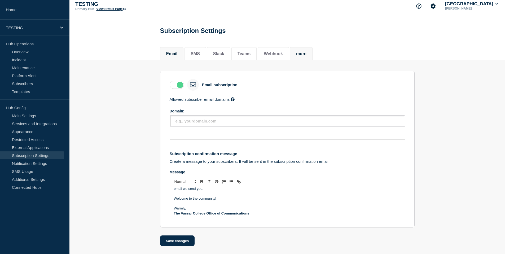
click at [302, 51] on button "more" at bounding box center [301, 53] width 10 height 5
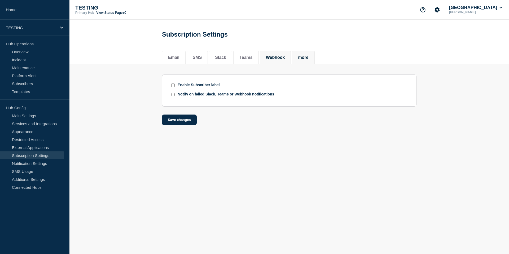
click at [266, 56] on button "Webhook" at bounding box center [275, 57] width 19 height 5
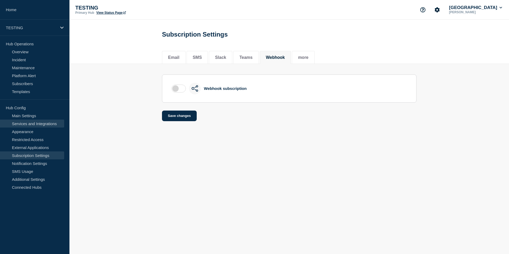
click at [20, 125] on link "Services and Integrations" at bounding box center [32, 124] width 64 height 8
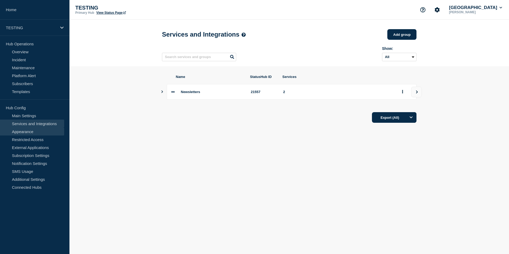
click at [27, 131] on link "Appearance" at bounding box center [32, 132] width 64 height 8
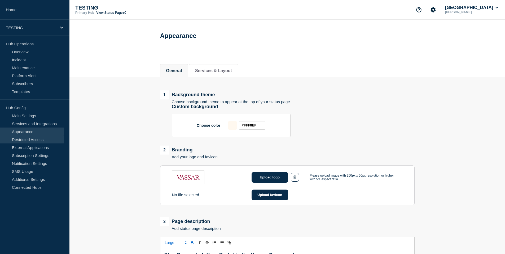
click at [34, 138] on link "Restricted Access" at bounding box center [32, 139] width 64 height 8
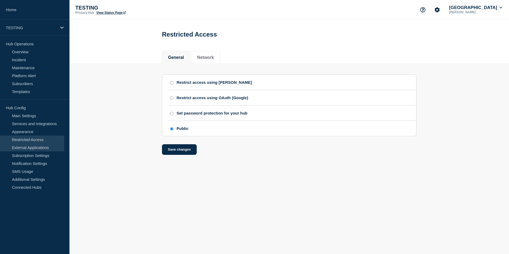
click at [33, 149] on link "External Applications" at bounding box center [32, 147] width 64 height 8
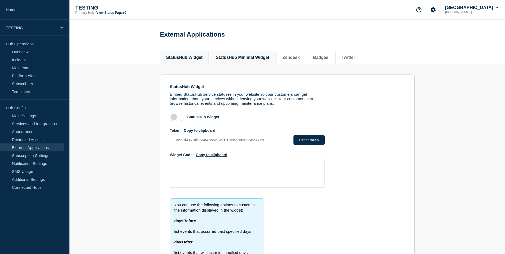
click at [250, 56] on button "StatusHub Minimal Widget" at bounding box center [243, 57] width 54 height 5
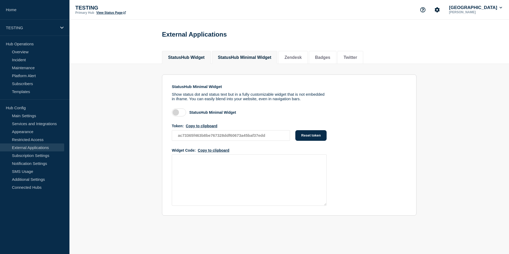
click at [195, 56] on button "StatusHub Widget" at bounding box center [186, 57] width 37 height 5
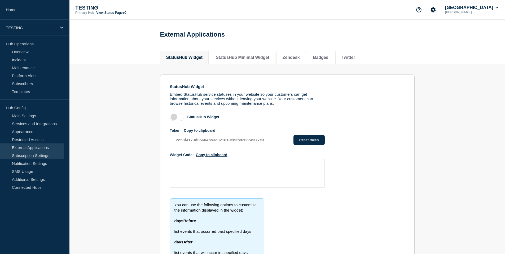
click at [31, 155] on link "Subscription Settings" at bounding box center [32, 155] width 64 height 8
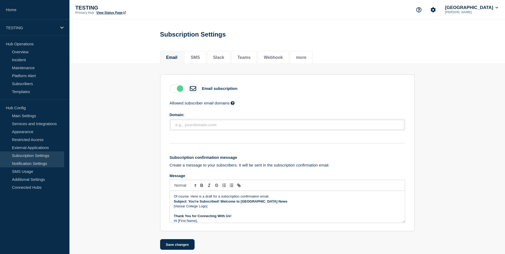
click at [36, 162] on link "Notification Settings" at bounding box center [32, 163] width 64 height 8
